Goal: Task Accomplishment & Management: Manage account settings

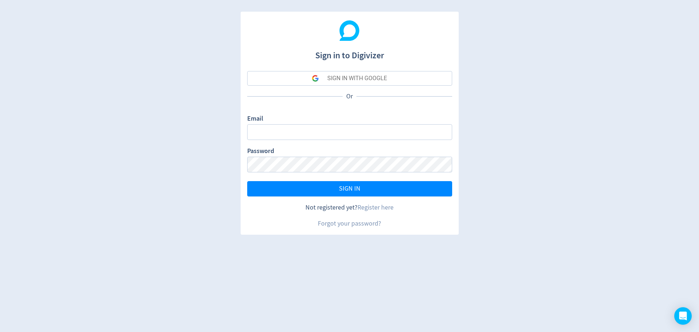
click at [369, 76] on div "SIGN IN WITH GOOGLE" at bounding box center [357, 78] width 60 height 15
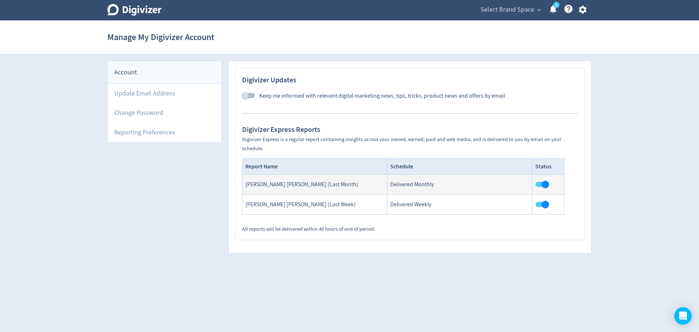
click at [541, 184] on input "checkbox" at bounding box center [545, 184] width 41 height 14
checkbox input "false"
click at [543, 202] on input "checkbox" at bounding box center [545, 204] width 41 height 14
checkbox input "false"
click at [543, 71] on div "Digivizer Updates Keep me informed with relevant digital marketing news, tips, …" at bounding box center [410, 153] width 349 height 171
